Goal: Task Accomplishment & Management: Use online tool/utility

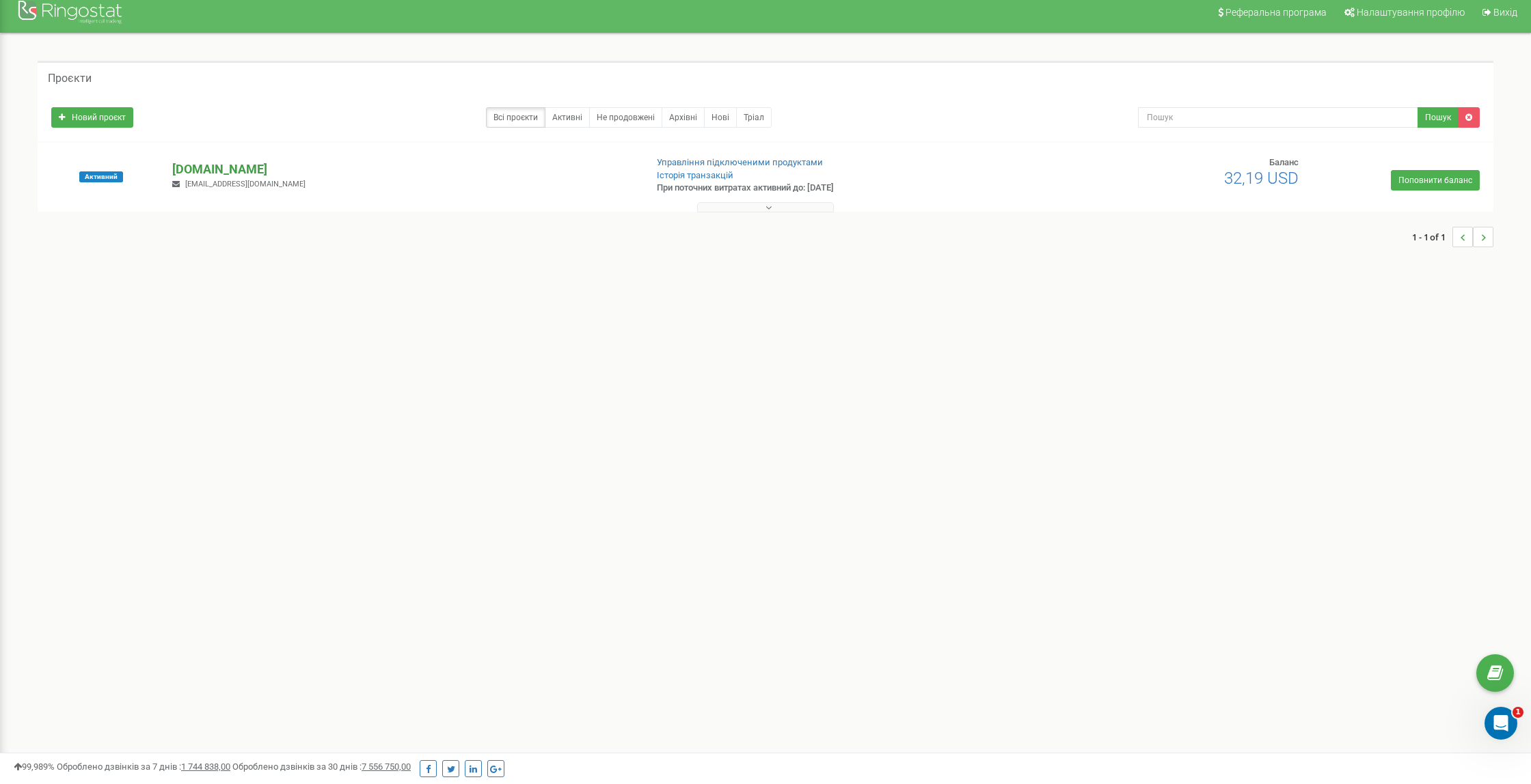
click at [228, 171] on p "[DOMAIN_NAME]" at bounding box center [403, 170] width 462 height 18
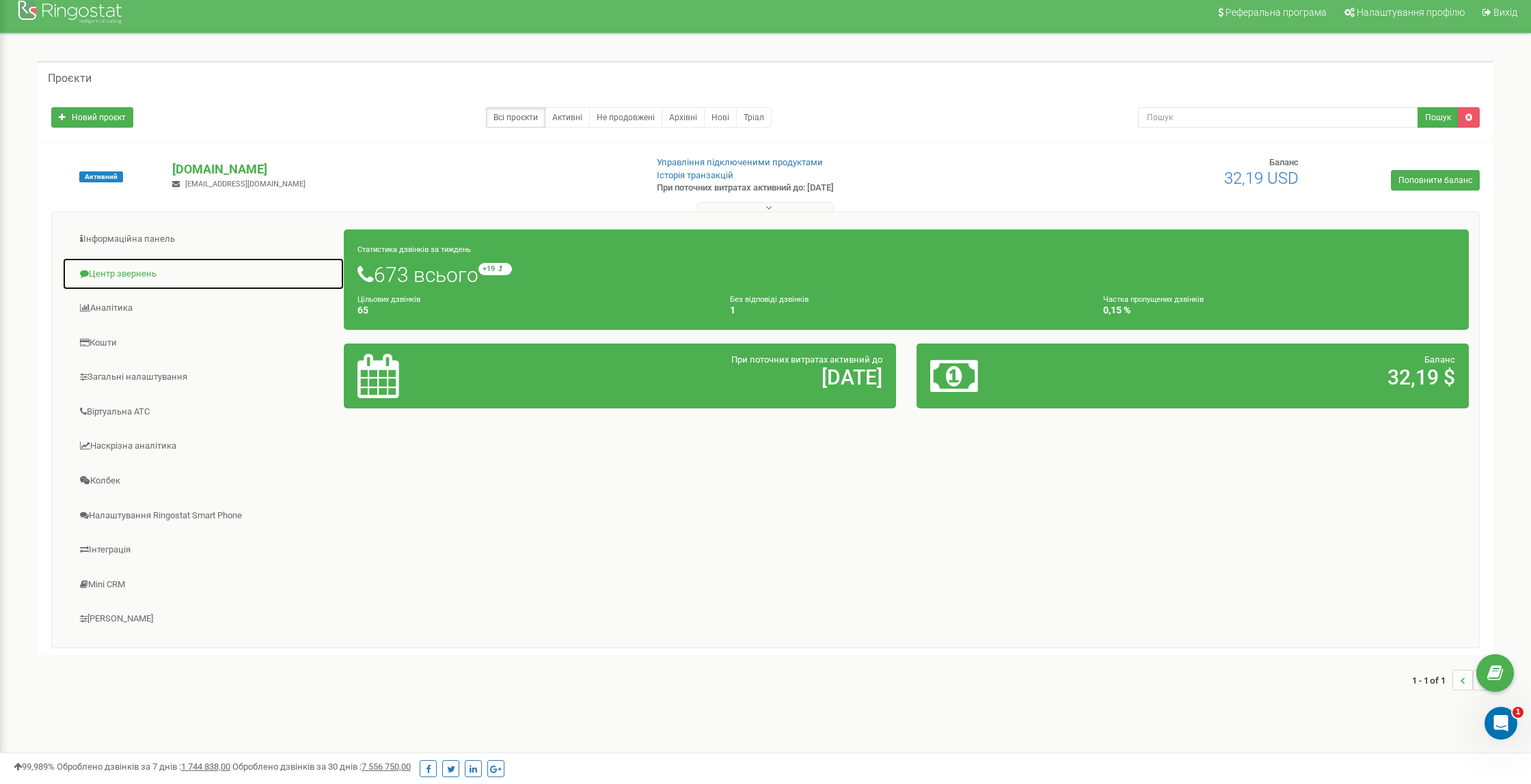
click at [101, 274] on link "Центр звернень" at bounding box center [204, 274] width 283 height 33
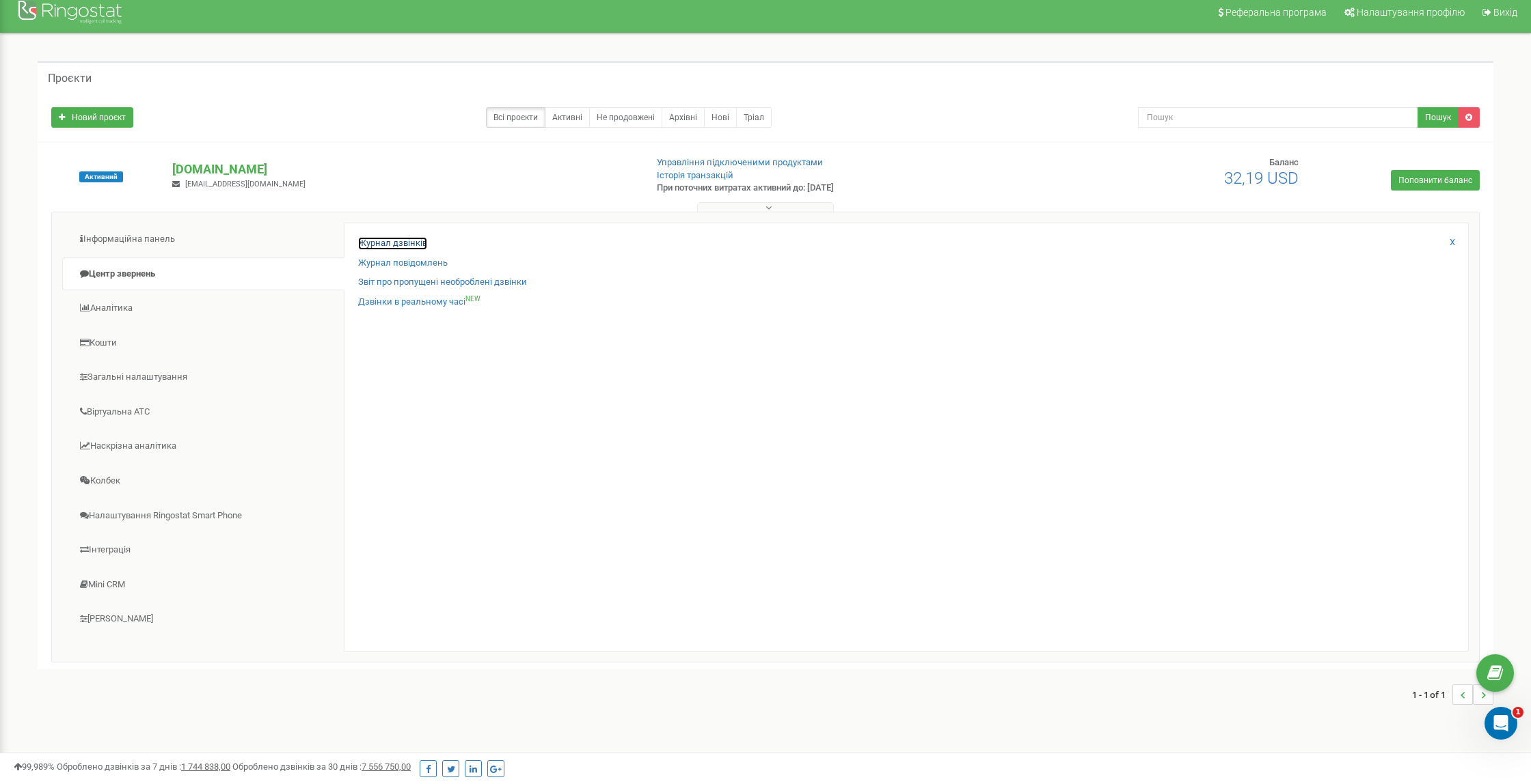
click at [406, 245] on link "Журнал дзвінків" at bounding box center [392, 243] width 69 height 13
